Goal: Task Accomplishment & Management: Complete application form

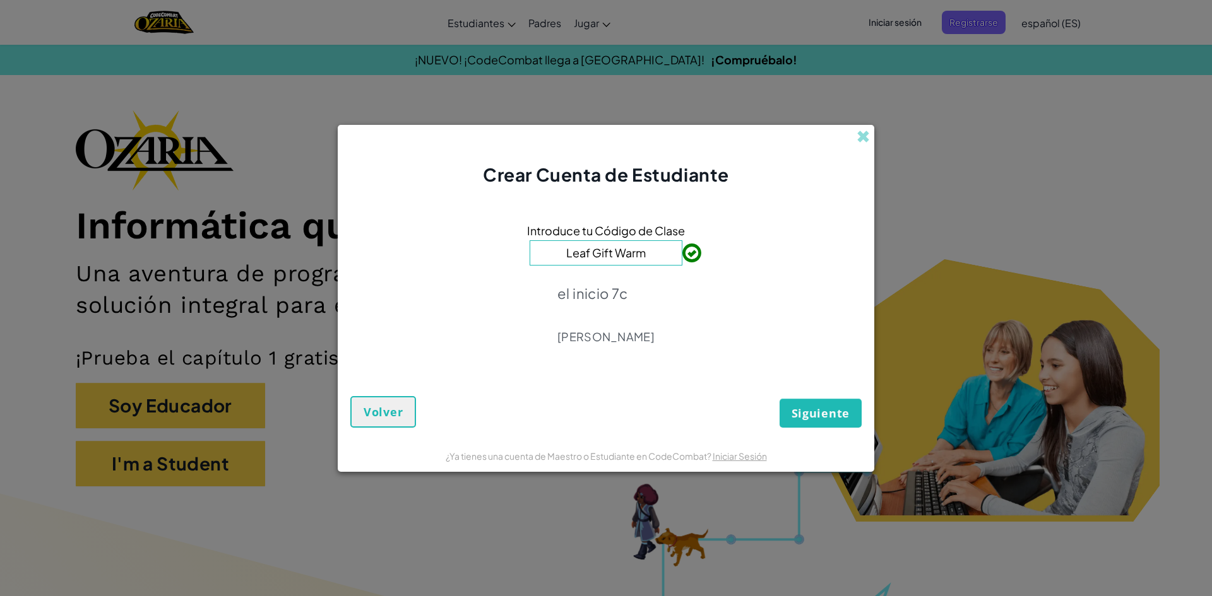
type input "Leaf Gift Warm"
click at [819, 426] on button "Siguiente" at bounding box center [820, 413] width 82 height 29
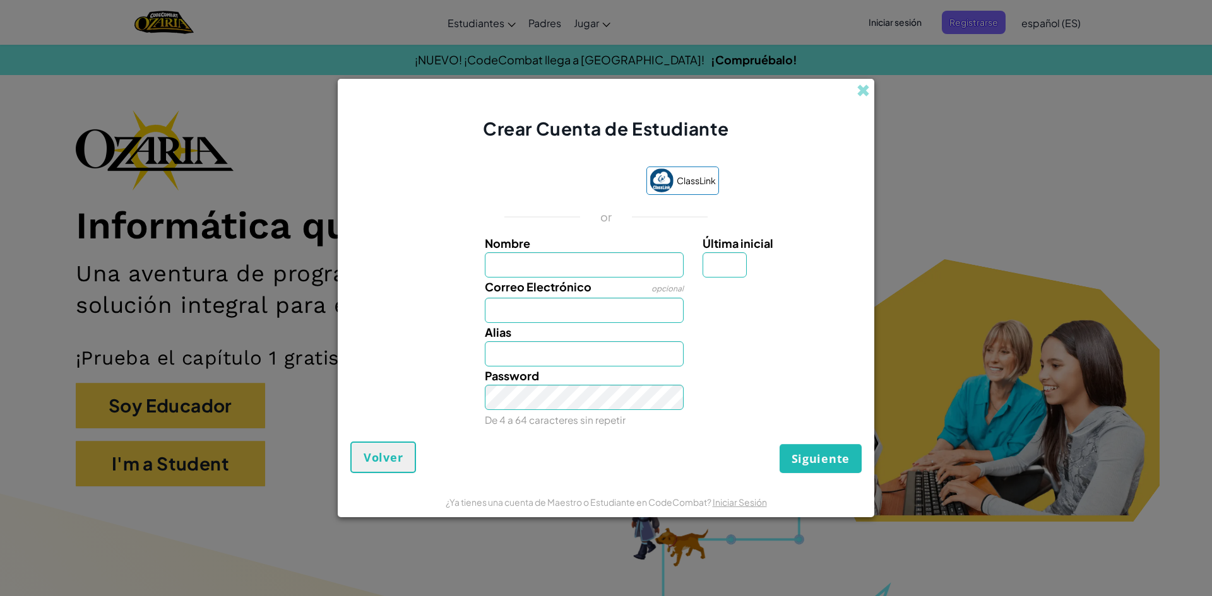
click at [568, 259] on input "Nombre" at bounding box center [584, 264] width 199 height 25
click at [548, 255] on input "Nombre" at bounding box center [584, 264] width 199 height 25
type input "r"
type input "RomAINGAELLE"
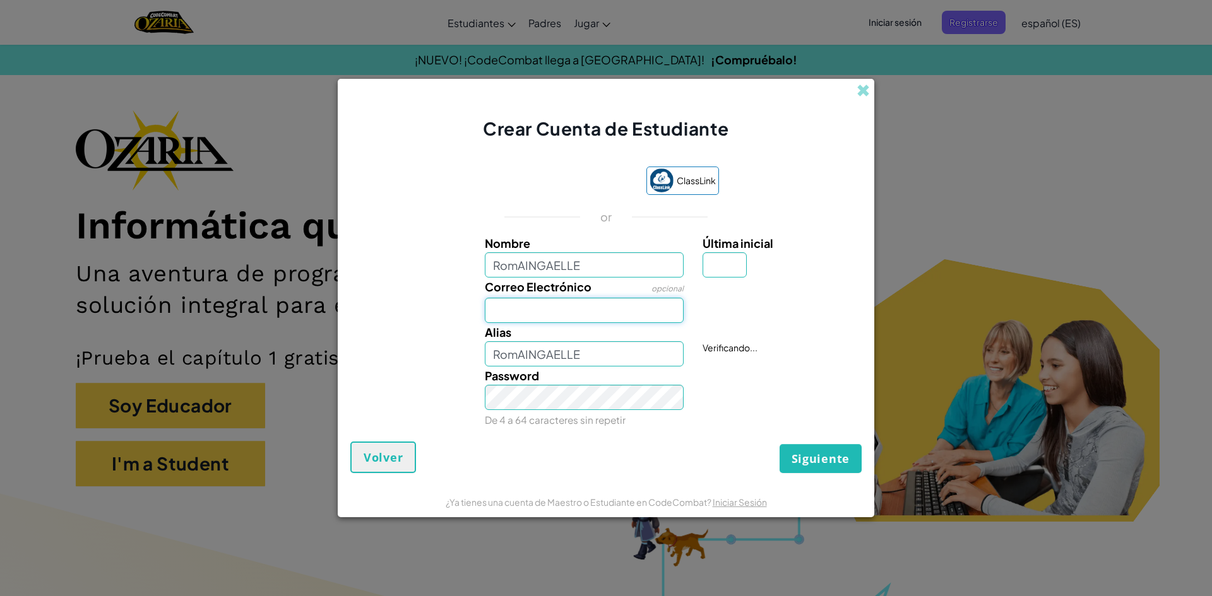
click at [545, 311] on input "Correo Electrónico" at bounding box center [584, 310] width 199 height 25
type input "[PERSON_NAME].[PERSON_NAME]@BELENEDUCA"
click at [812, 453] on span "Siguiente" at bounding box center [820, 458] width 58 height 15
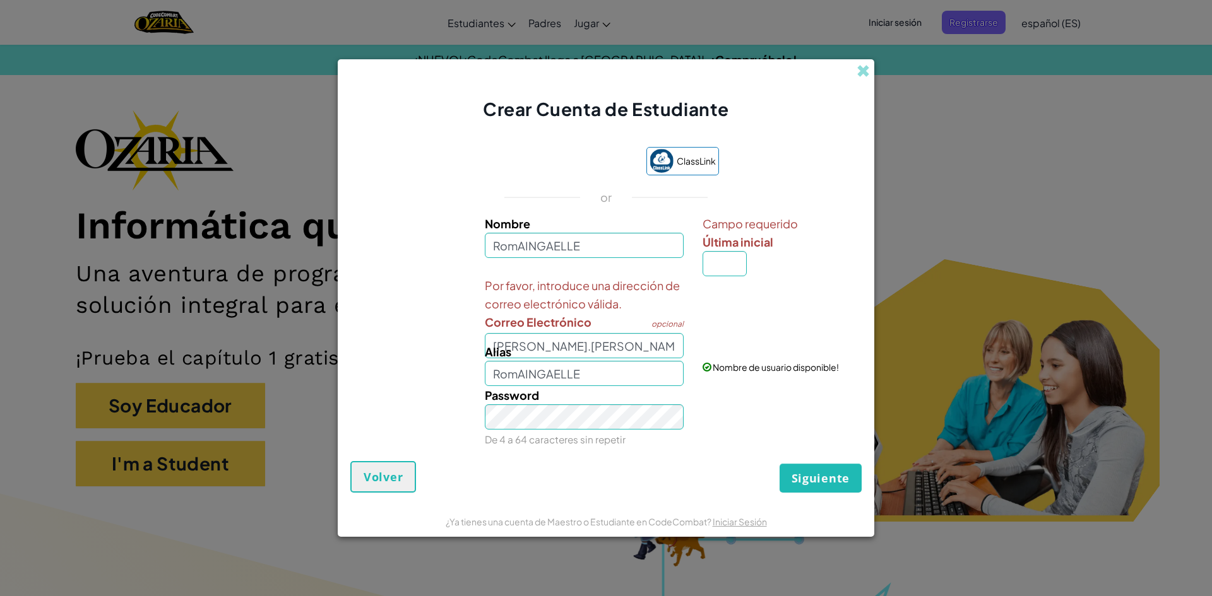
click at [551, 343] on div "[PERSON_NAME]" at bounding box center [584, 365] width 218 height 44
click at [711, 271] on input "Última inicial" at bounding box center [724, 263] width 44 height 25
drag, startPoint x: 0, startPoint y: 57, endPoint x: 0, endPoint y: 626, distance: 568.7
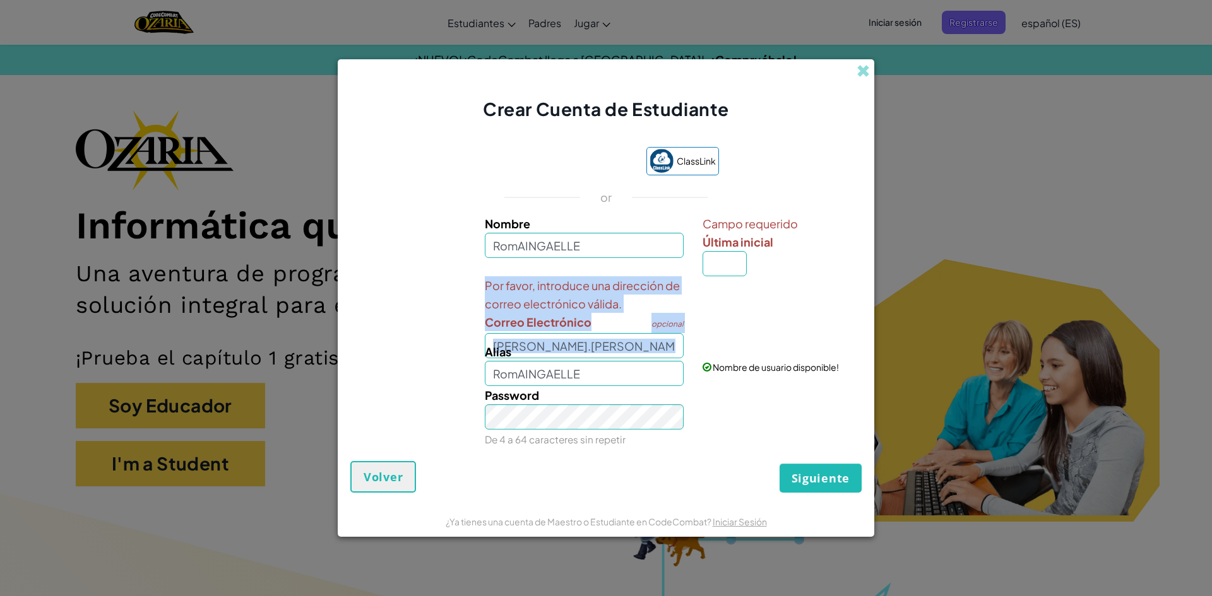
drag, startPoint x: 0, startPoint y: 330, endPoint x: 0, endPoint y: 295, distance: 34.7
click at [0, 295] on div "Crear Cuenta de Estudiante ClassLink or Nombre RomAINGAELLE Campo requerido Últ…" at bounding box center [606, 298] width 1212 height 596
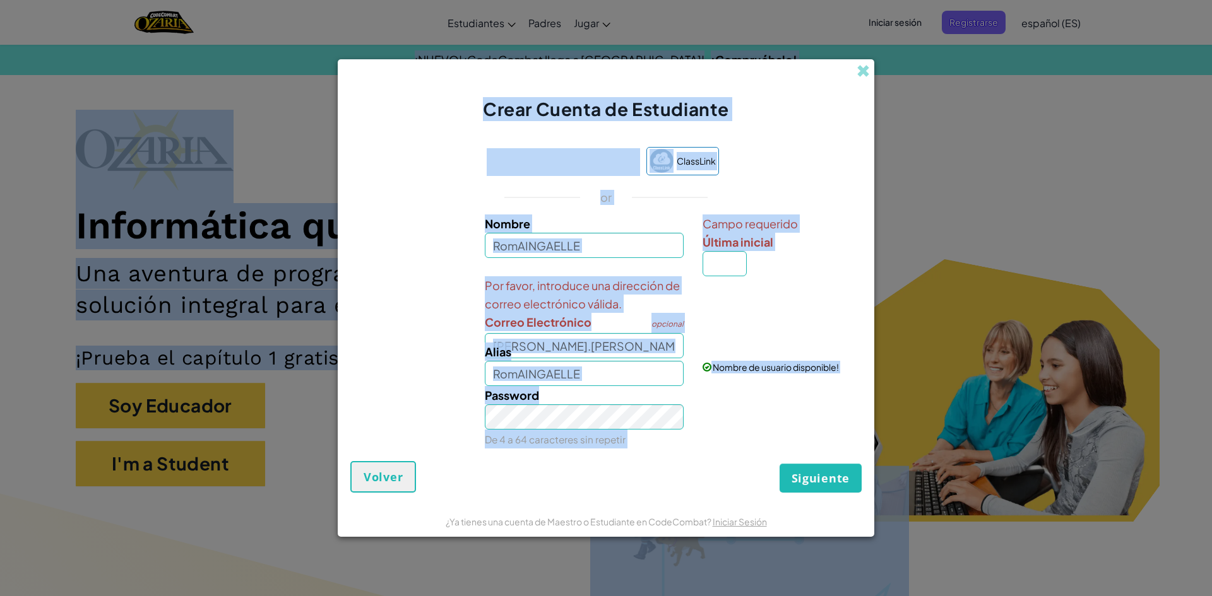
drag, startPoint x: 0, startPoint y: 560, endPoint x: 0, endPoint y: -55, distance: 615.4
